Goal: Task Accomplishment & Management: Manage account settings

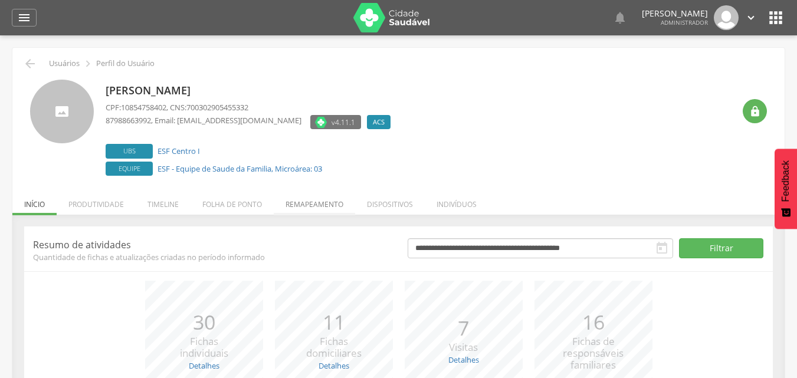
click at [292, 196] on li "Remapeamento" at bounding box center [314, 202] width 81 height 28
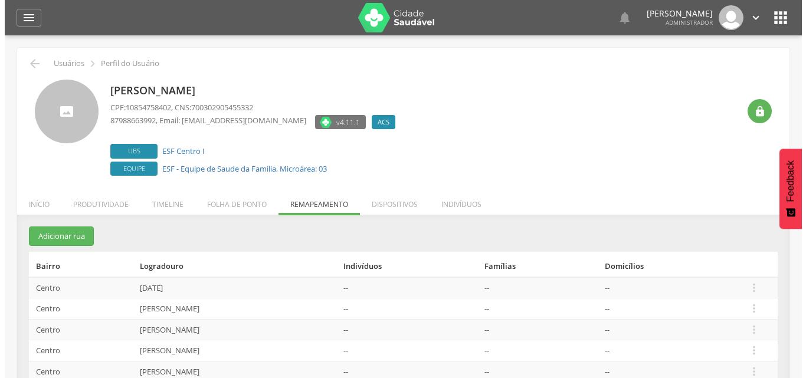
scroll to position [170, 0]
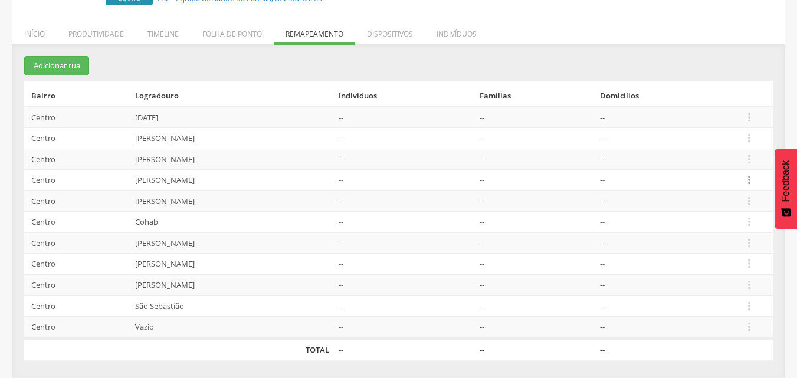
click at [747, 178] on icon "" at bounding box center [749, 179] width 13 height 13
click at [744, 168] on link "Desvincular ACS" at bounding box center [708, 162] width 93 height 15
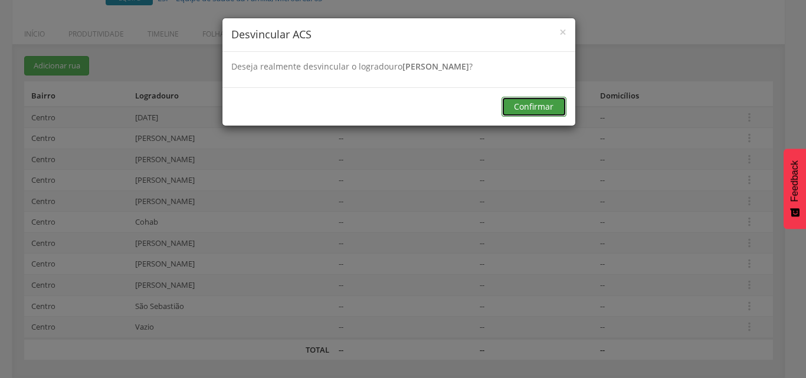
click at [527, 112] on button "Confirmar" at bounding box center [533, 107] width 65 height 20
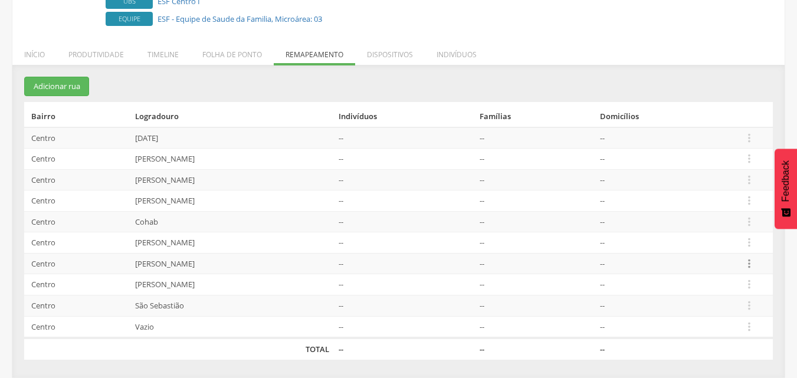
click at [755, 267] on icon "" at bounding box center [749, 263] width 13 height 13
click at [724, 244] on link "Desvincular ACS" at bounding box center [708, 245] width 93 height 15
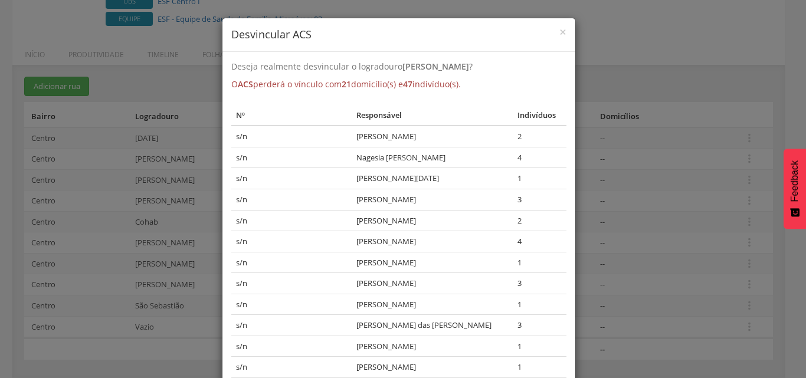
click at [724, 244] on div "× Desvincular ACS Deseja realmente desvincular o logradouro [PERSON_NAME] ? O A…" at bounding box center [403, 189] width 806 height 378
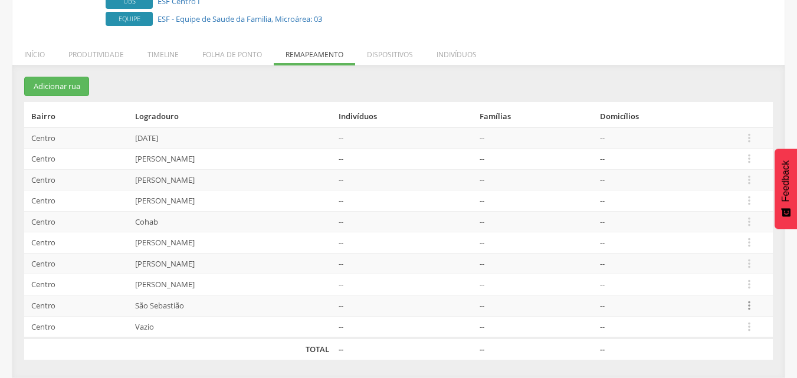
click at [751, 304] on icon "" at bounding box center [749, 305] width 13 height 13
click at [716, 290] on link "Desvincular ACS" at bounding box center [708, 287] width 93 height 15
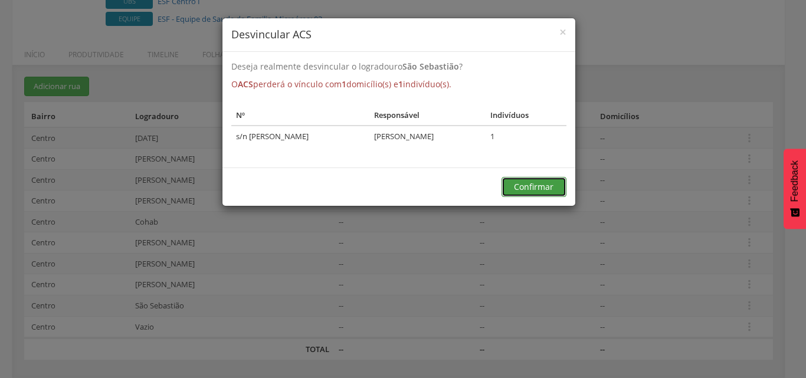
click at [542, 196] on button "Confirmar" at bounding box center [533, 187] width 65 height 20
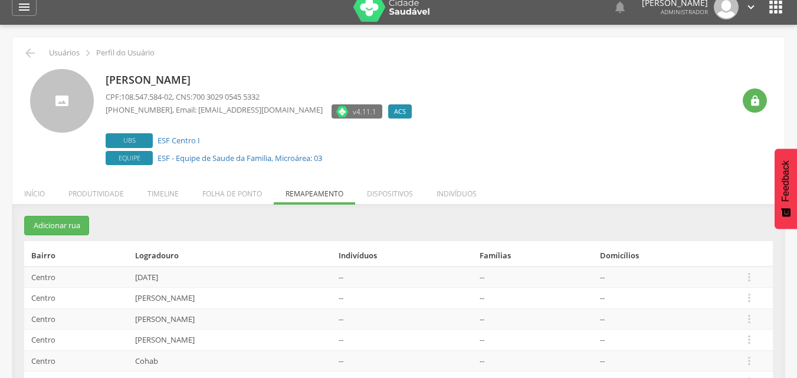
scroll to position [0, 0]
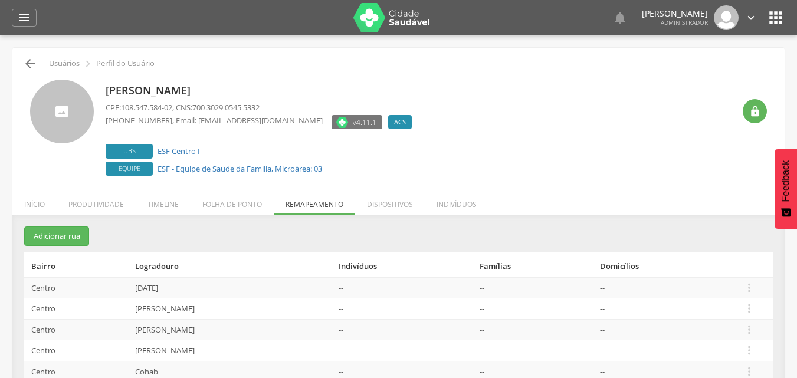
click at [28, 59] on icon "" at bounding box center [30, 64] width 14 height 14
